Goal: Check status: Check status

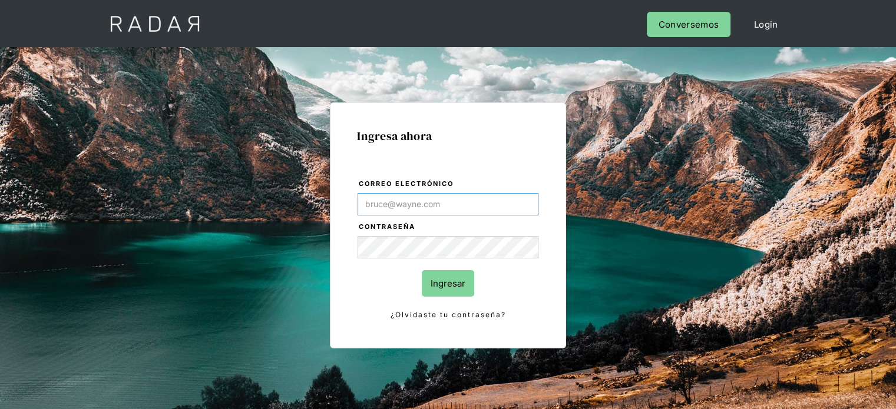
type input "[PERSON_NAME][EMAIL_ADDRESS][DOMAIN_NAME]"
click at [467, 283] on input "Ingresar" at bounding box center [448, 283] width 52 height 27
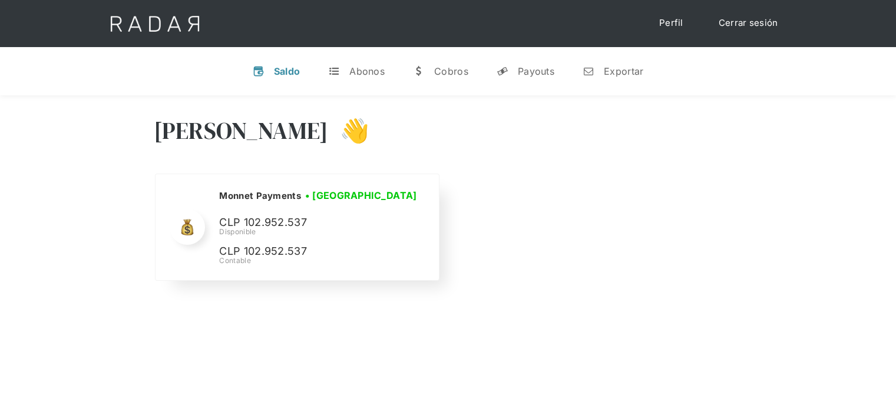
click at [280, 224] on p "CLP 102.952.537" at bounding box center [307, 222] width 177 height 17
copy p "102.952.537"
click at [266, 216] on p "CLP 102.952.537" at bounding box center [307, 222] width 177 height 17
click at [267, 214] on p "CLP 102.952.537" at bounding box center [307, 222] width 177 height 17
